Goal: Ask a question: Seek information or help from site administrators or community

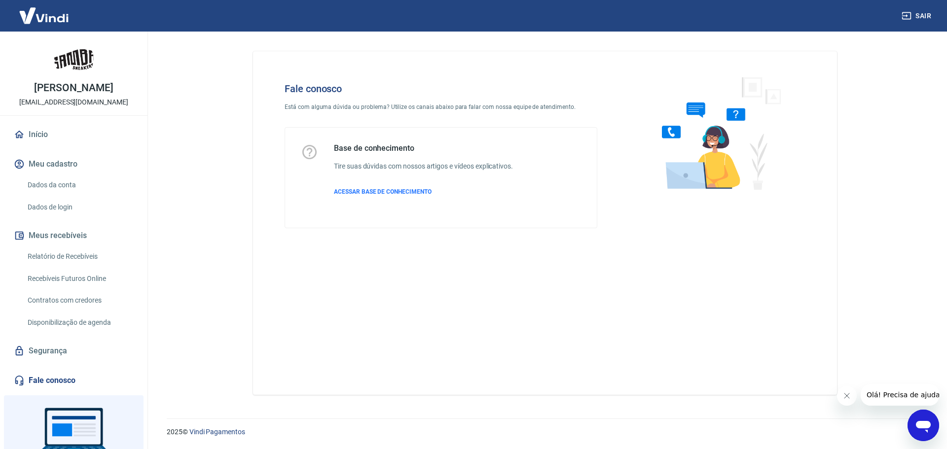
click at [930, 425] on icon "Abrir janela de mensagens" at bounding box center [923, 427] width 15 height 12
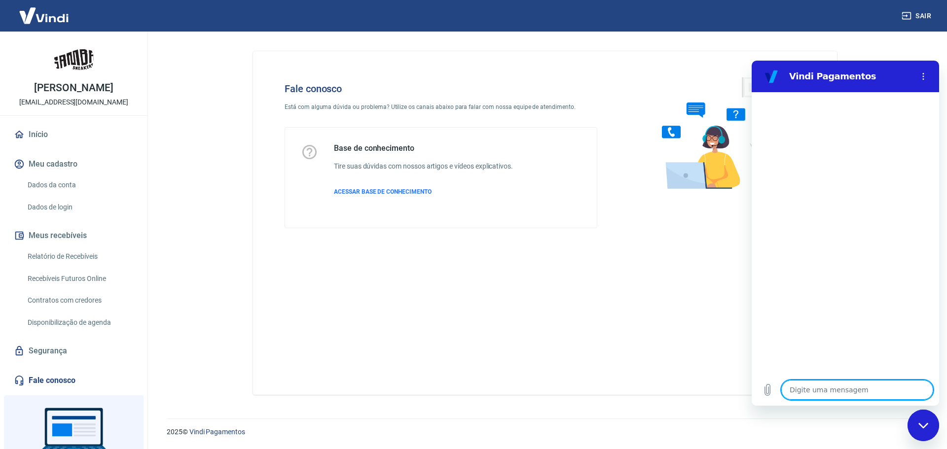
click at [837, 392] on textarea at bounding box center [857, 390] width 152 height 20
type textarea "B"
type textarea "x"
type textarea "Bo"
type textarea "x"
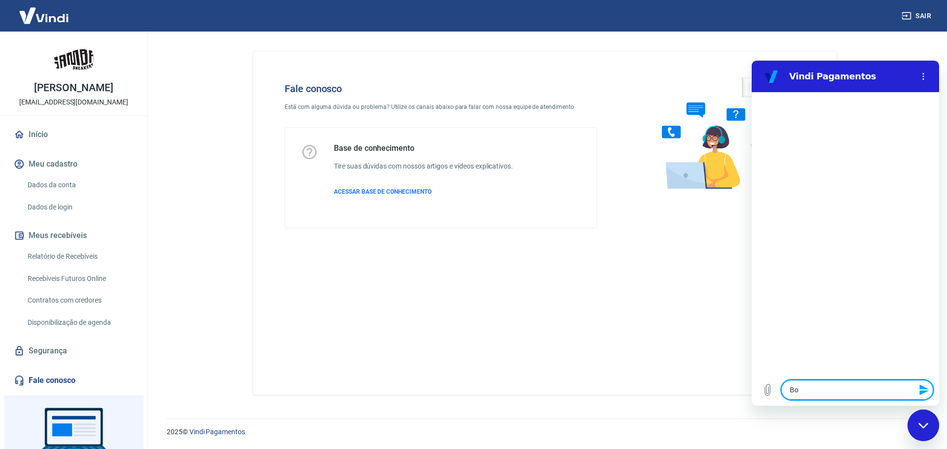
type textarea "Boa"
type textarea "x"
type textarea "Boa"
type textarea "x"
type textarea "Boa t"
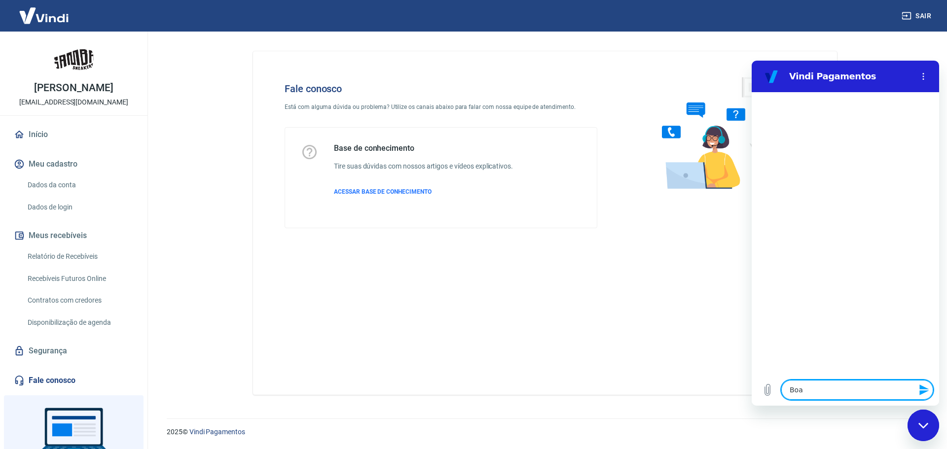
type textarea "x"
type textarea "Boa ta"
type textarea "x"
type textarea "Boa tar"
type textarea "x"
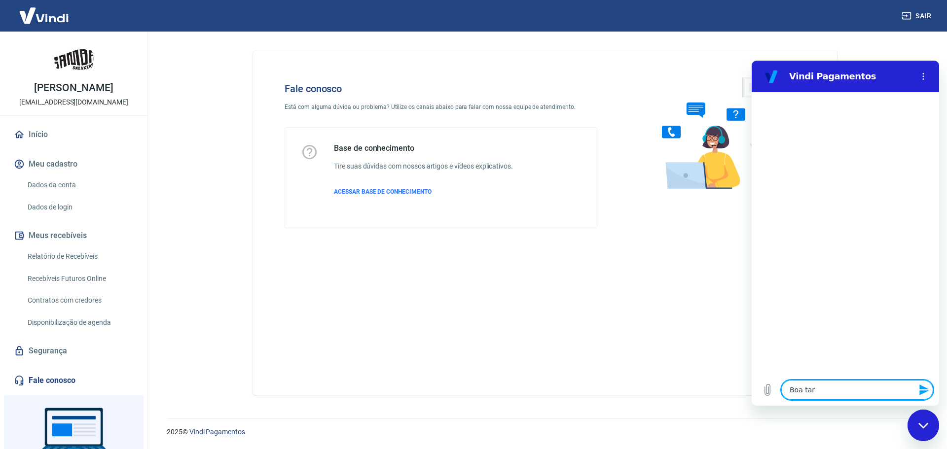
type textarea "Boa tard"
type textarea "x"
type textarea "Boa tarde"
type textarea "x"
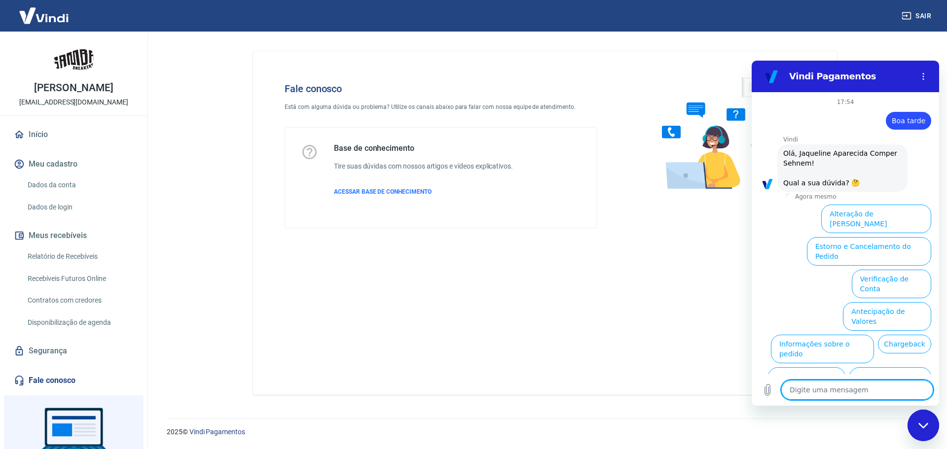
scroll to position [33, 0]
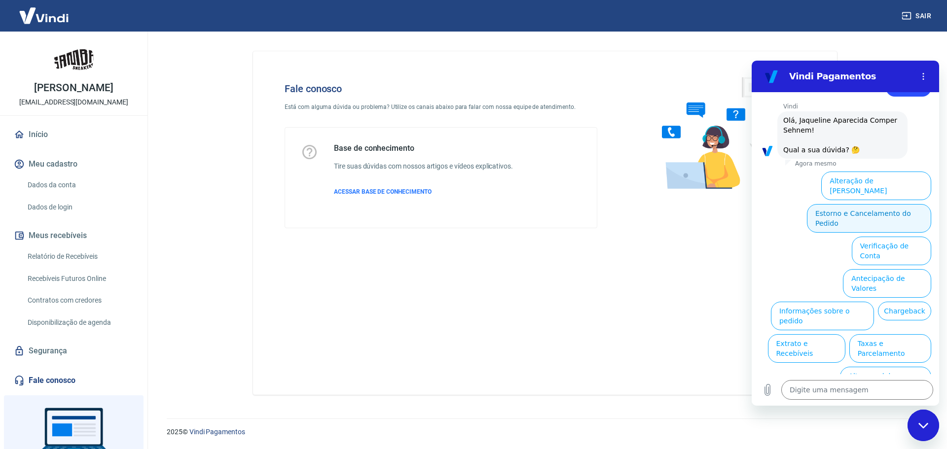
click at [894, 205] on button "Estorno e Cancelamento do Pedido" at bounding box center [869, 218] width 124 height 29
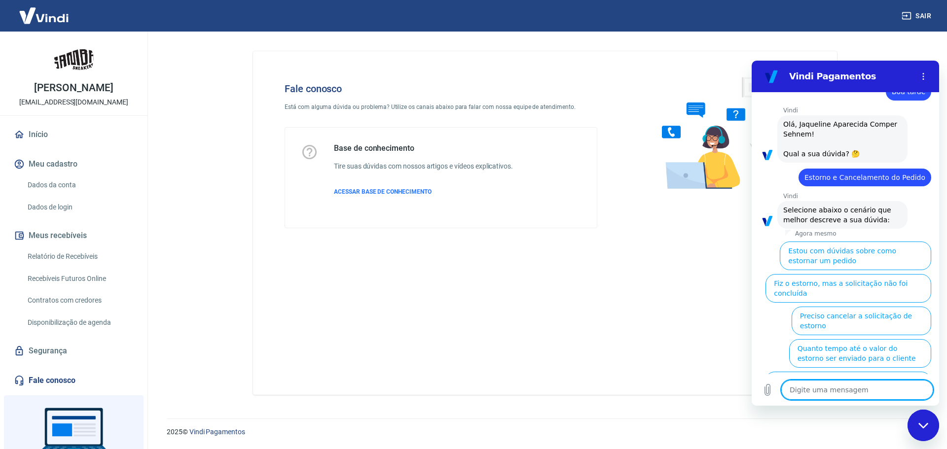
scroll to position [0, 0]
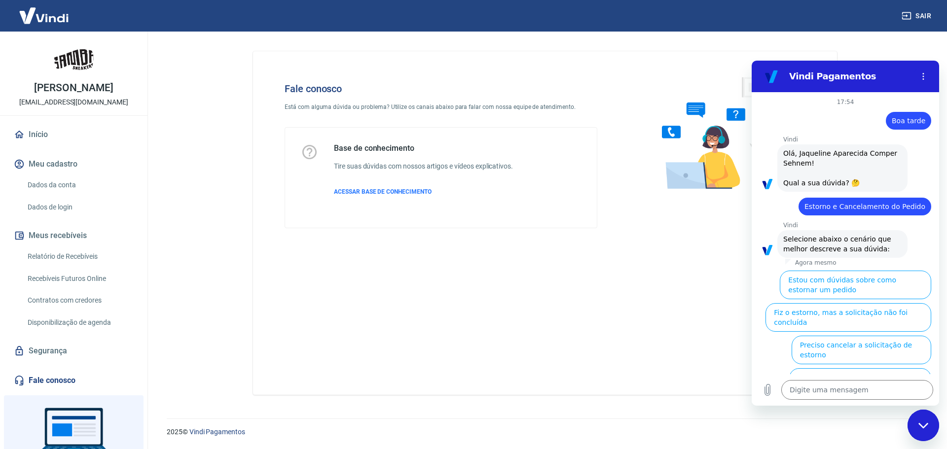
click at [920, 430] on div "Fechar janela de mensagens" at bounding box center [923, 426] width 30 height 30
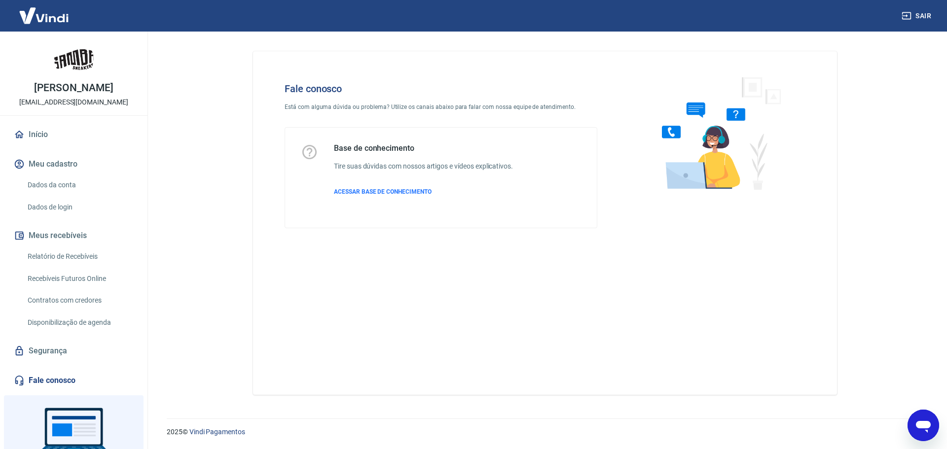
click at [920, 430] on icon "Abrir janela de mensagens" at bounding box center [923, 426] width 18 height 18
type textarea "x"
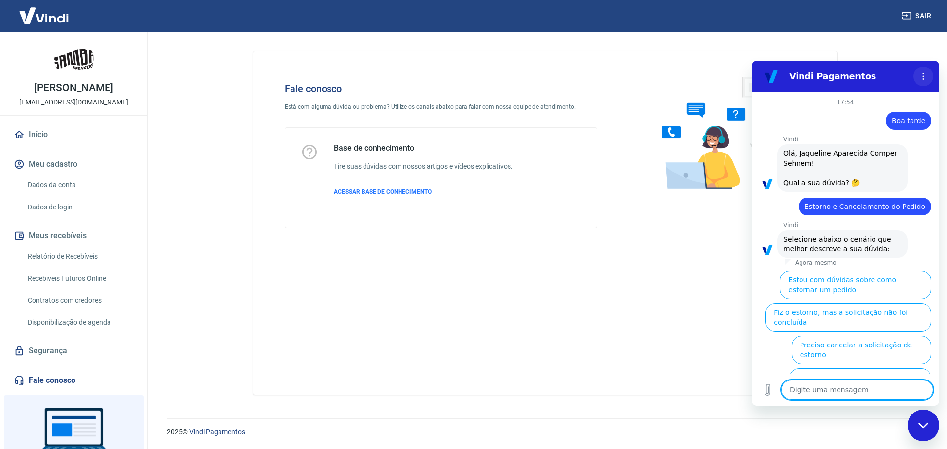
click at [922, 75] on icon "Menu de opções" at bounding box center [923, 76] width 8 height 8
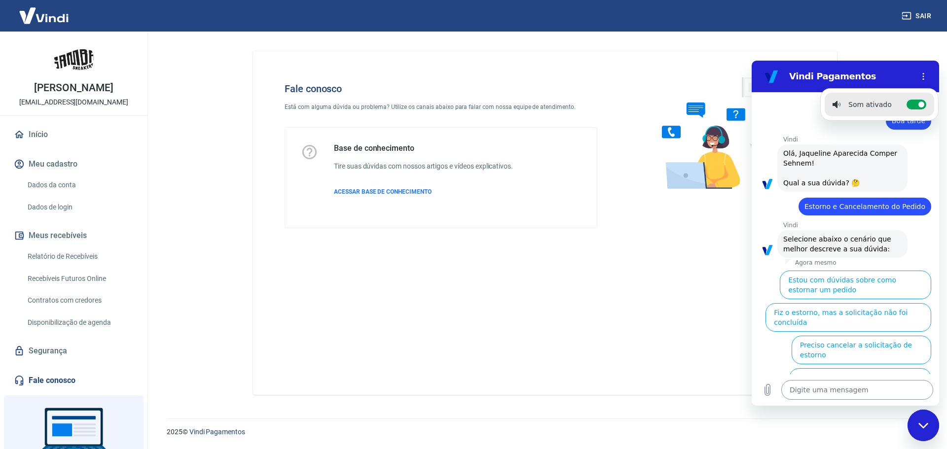
click at [880, 386] on textarea at bounding box center [857, 390] width 152 height 20
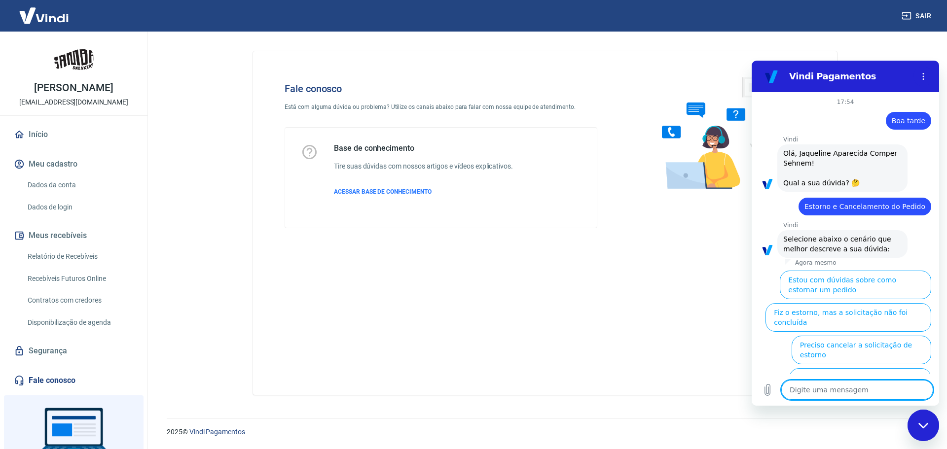
click at [871, 384] on textarea at bounding box center [857, 390] width 152 height 20
type textarea "V"
type textarea "x"
type textarea "N"
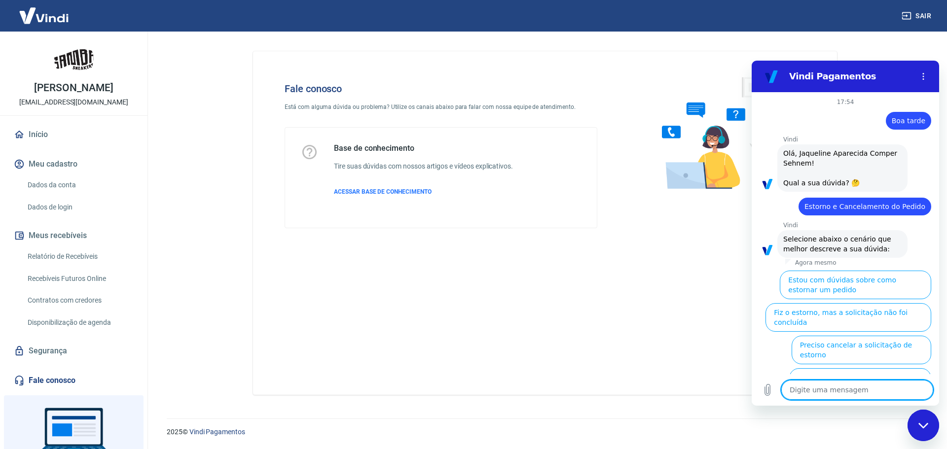
type textarea "x"
type textarea "Ne"
type textarea "x"
type textarea "Nen"
type textarea "x"
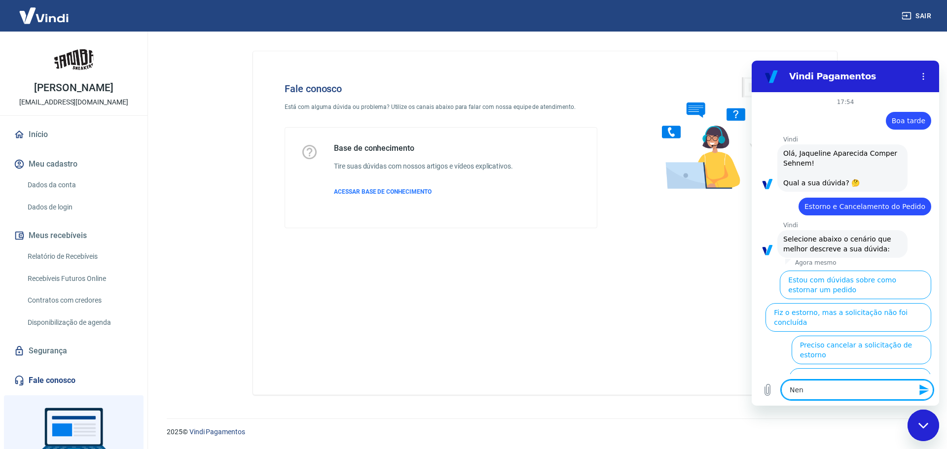
type textarea "Nenh"
type textarea "x"
type textarea "Nenhu"
type textarea "x"
type textarea "Nenhum"
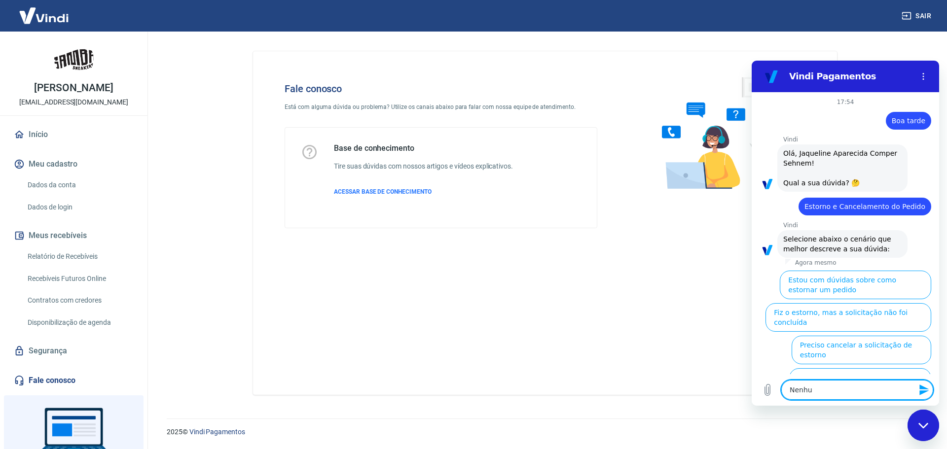
type textarea "x"
type textarea "Nenhuma"
type textarea "x"
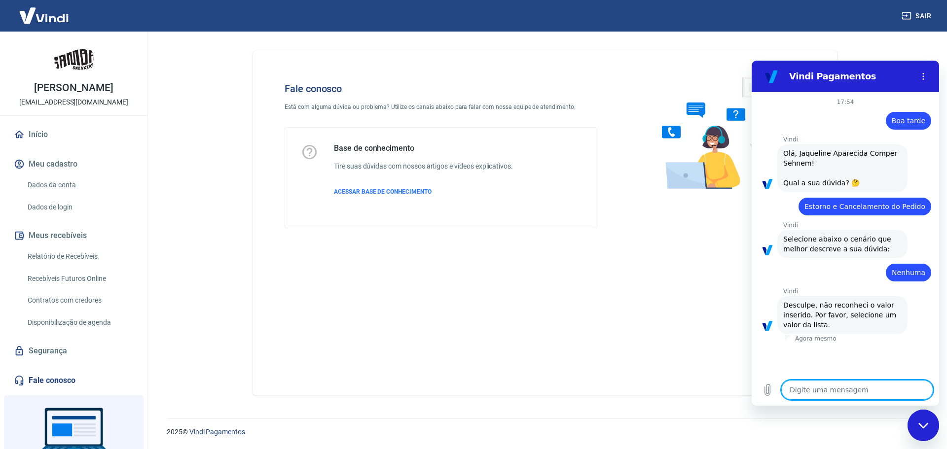
click at [824, 387] on textarea at bounding box center [857, 390] width 152 height 20
click at [822, 388] on textarea at bounding box center [857, 390] width 152 height 20
type textarea "x"
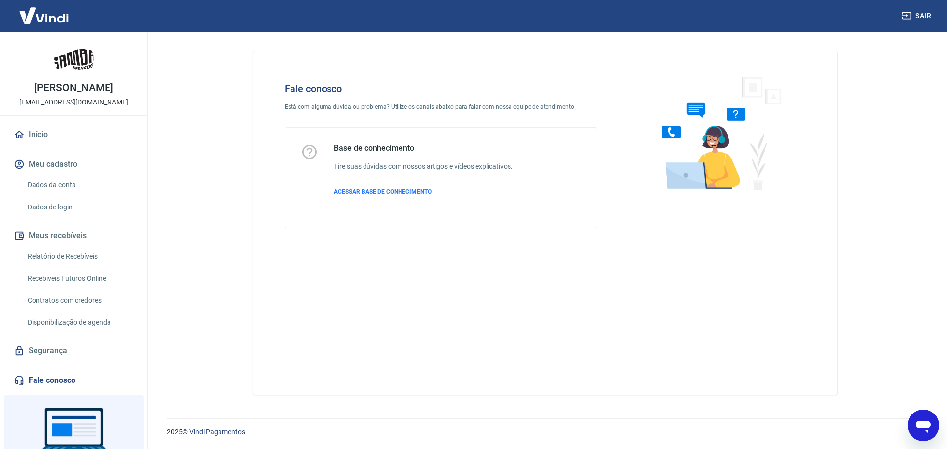
click at [58, 380] on link "Fale conosco" at bounding box center [74, 381] width 124 height 22
click at [922, 425] on icon "Abrir janela de mensagens" at bounding box center [923, 427] width 15 height 12
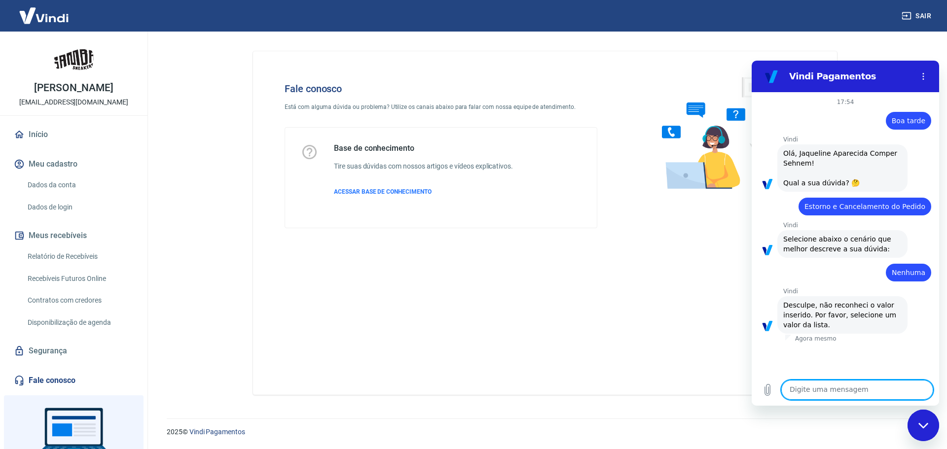
click at [871, 387] on textarea at bounding box center [857, 390] width 152 height 20
type textarea "B"
type textarea "x"
type textarea "Bo"
type textarea "x"
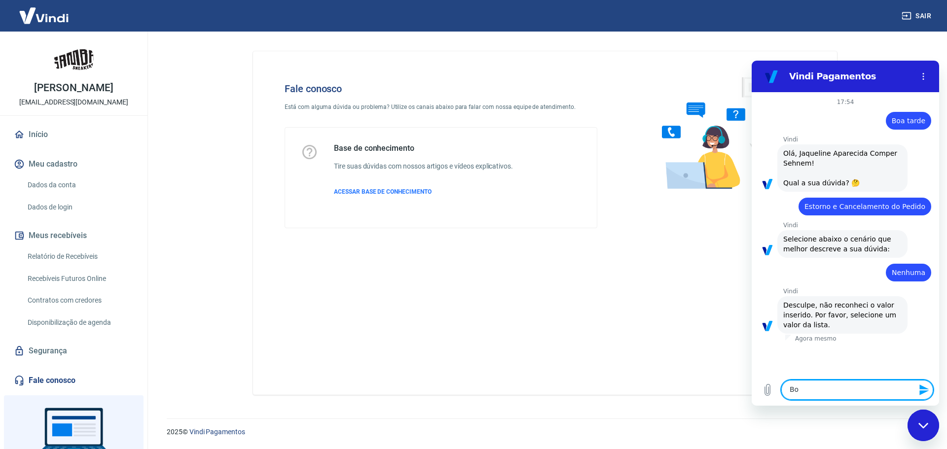
type textarea "Boa"
type textarea "x"
type textarea "Boa"
type textarea "x"
type textarea "Boa t"
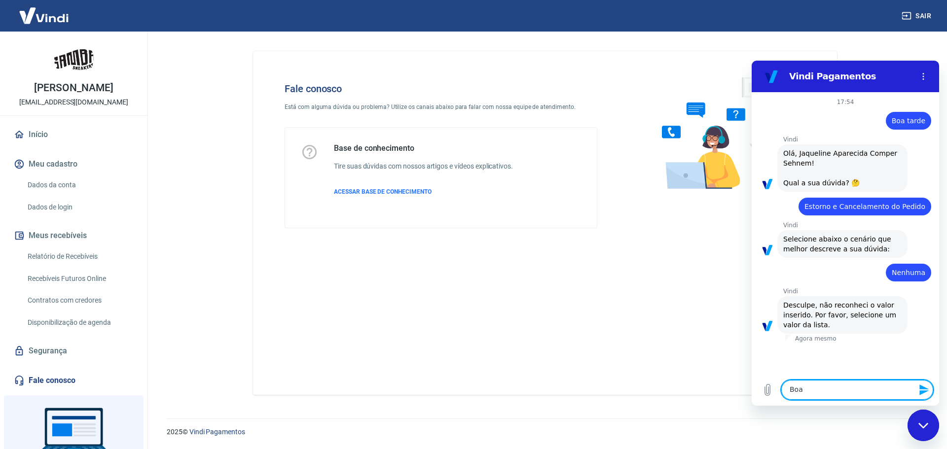
type textarea "x"
type textarea "Boa ta"
type textarea "x"
type textarea "Boa tar"
type textarea "x"
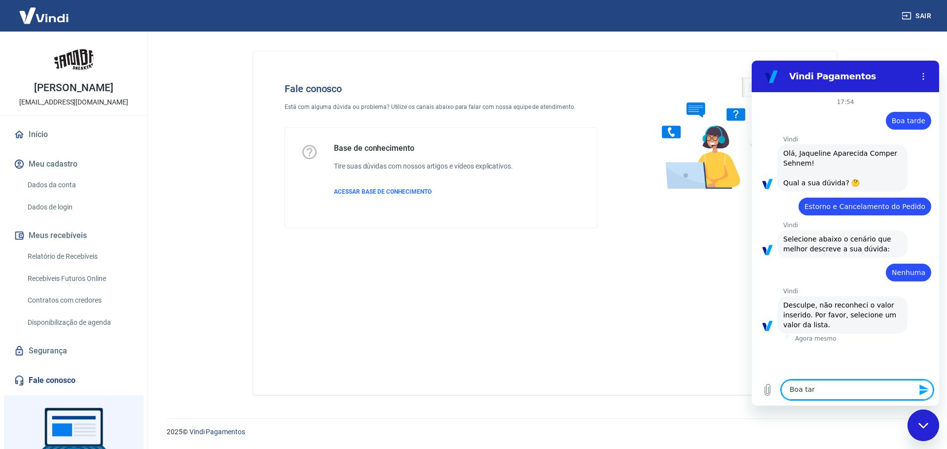
type textarea "Boa tard"
type textarea "x"
type textarea "Boa tarde"
type textarea "x"
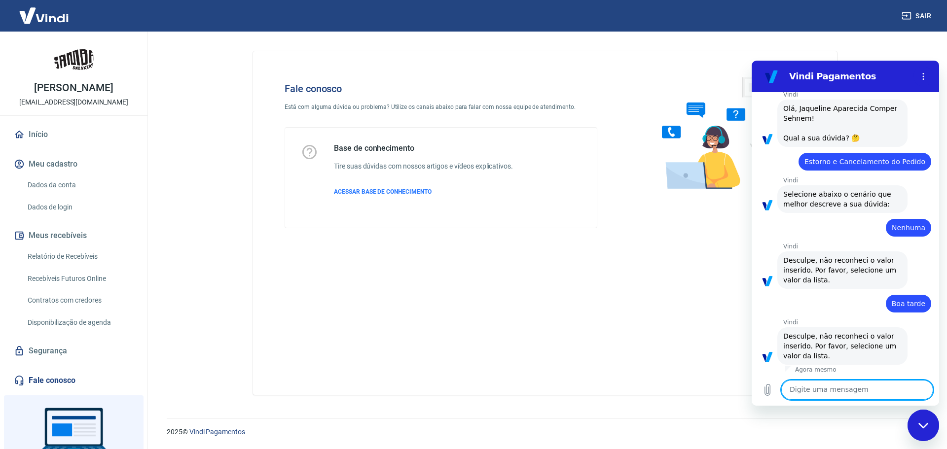
scroll to position [47, 0]
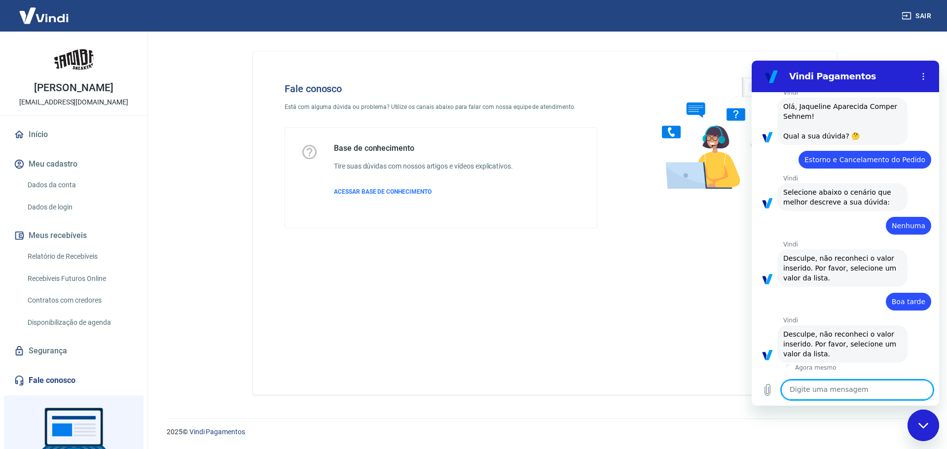
click at [858, 385] on textarea at bounding box center [857, 390] width 152 height 20
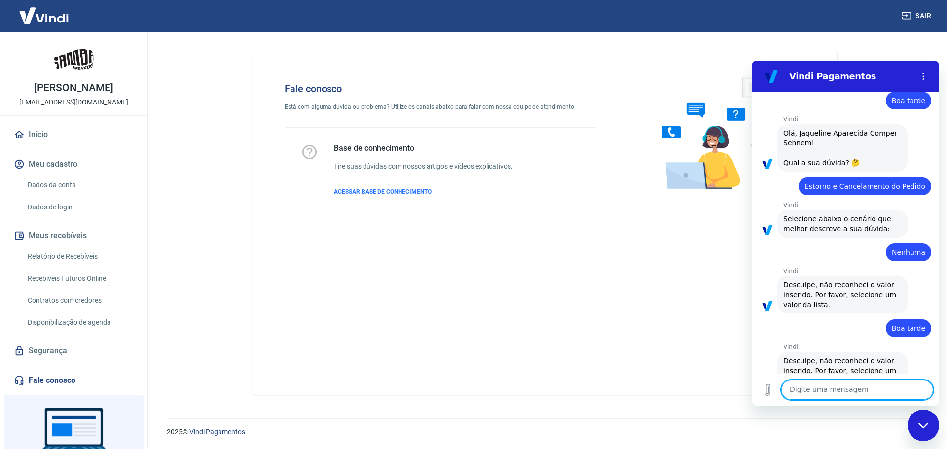
scroll to position [0, 0]
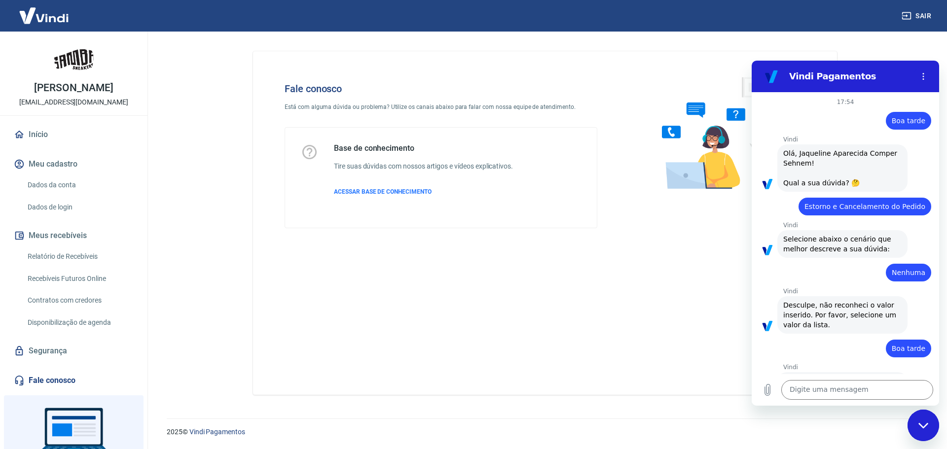
click at [827, 251] on span "Selecione abaixo o cenário que melhor descreve a sua dúvida:" at bounding box center [838, 244] width 110 height 18
click at [821, 315] on span "Desculpe, não reconheci o valor inserido. Por favor, selecione um valor da list…" at bounding box center [840, 315] width 115 height 28
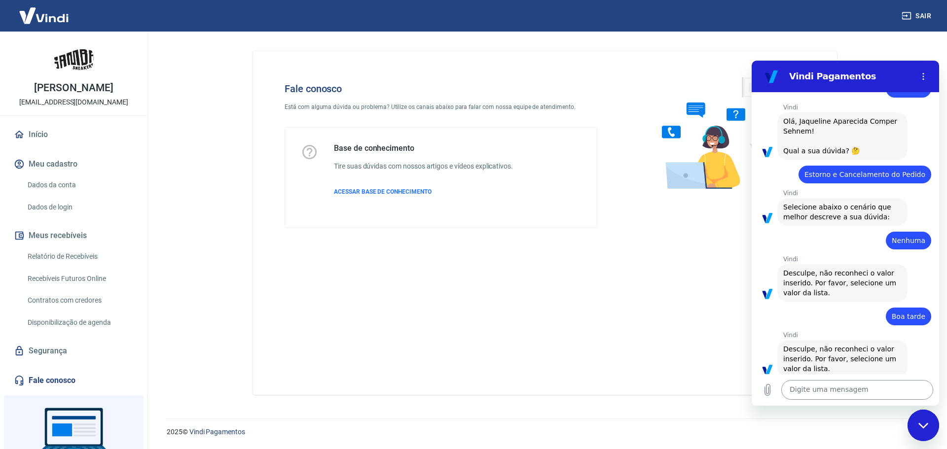
scroll to position [47, 0]
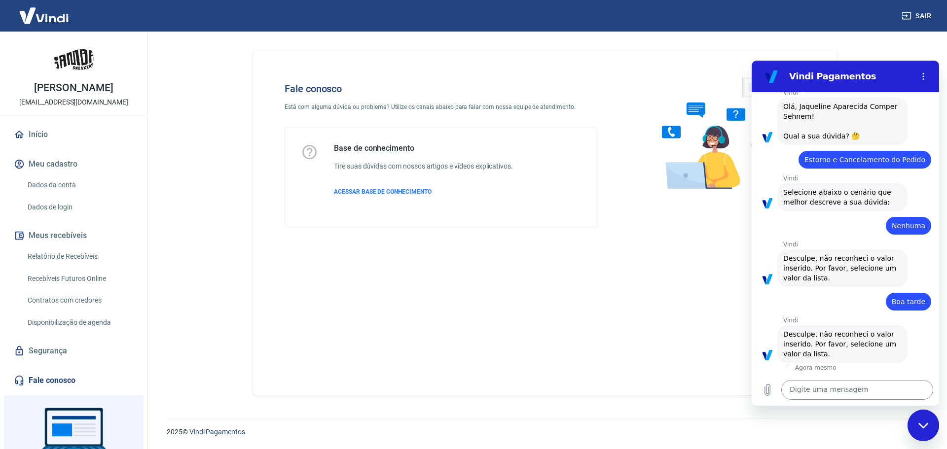
click at [820, 390] on textarea at bounding box center [857, 390] width 152 height 20
type textarea "1"
type textarea "x"
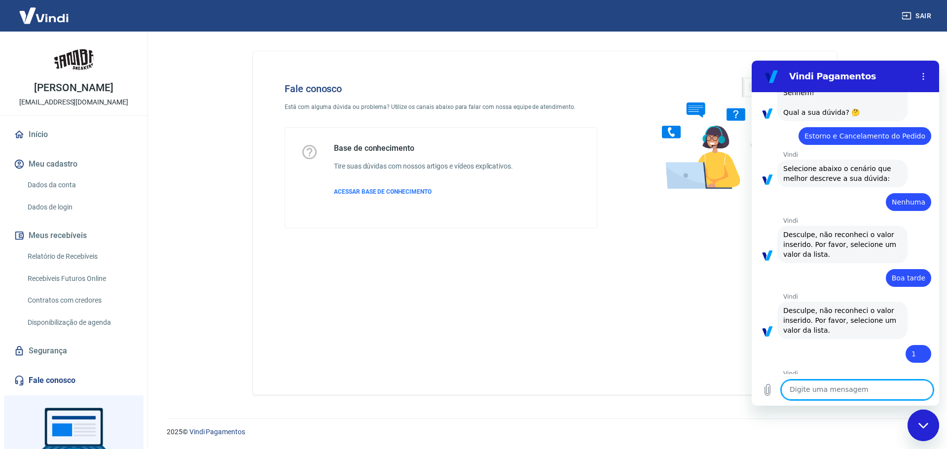
type textarea "x"
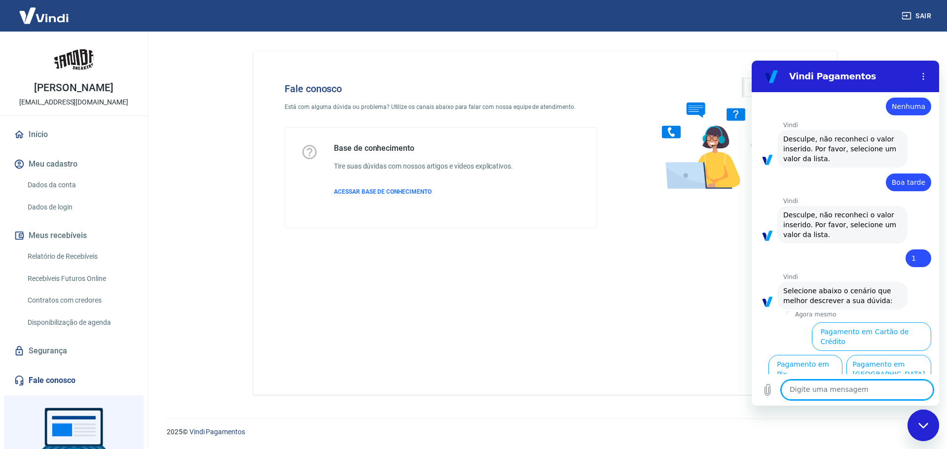
scroll to position [181, 0]
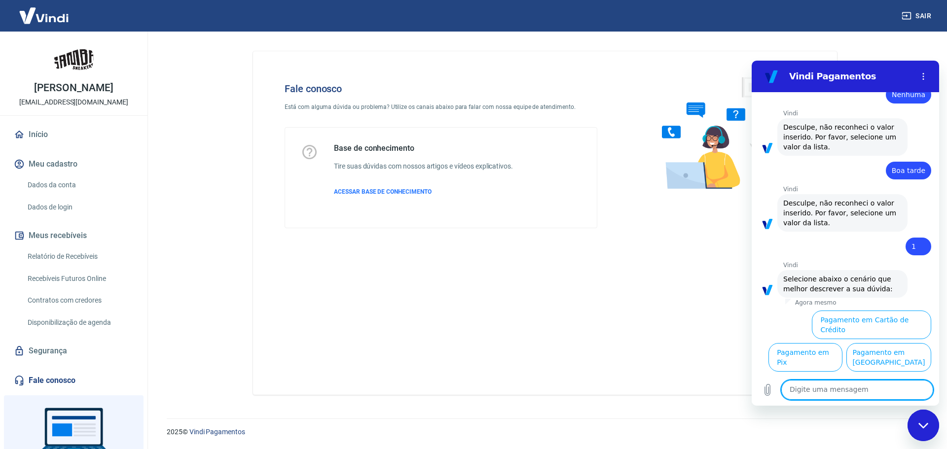
click at [811, 391] on textarea at bounding box center [857, 390] width 152 height 20
type textarea "0"
type textarea "x"
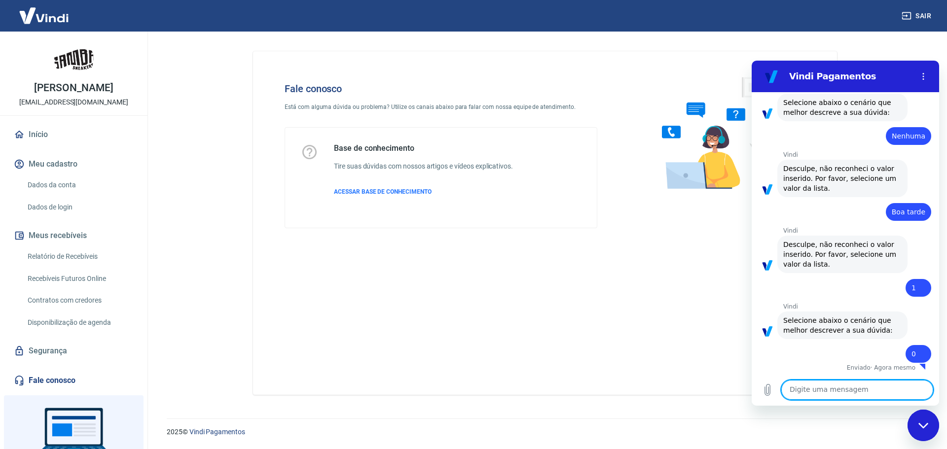
type textarea "x"
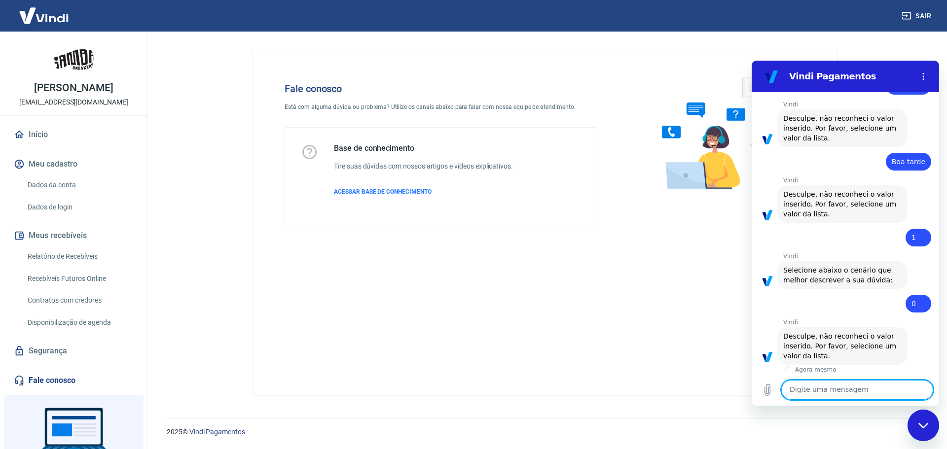
scroll to position [189, 0]
click at [818, 382] on textarea at bounding box center [857, 390] width 152 height 20
type textarea "2"
type textarea "x"
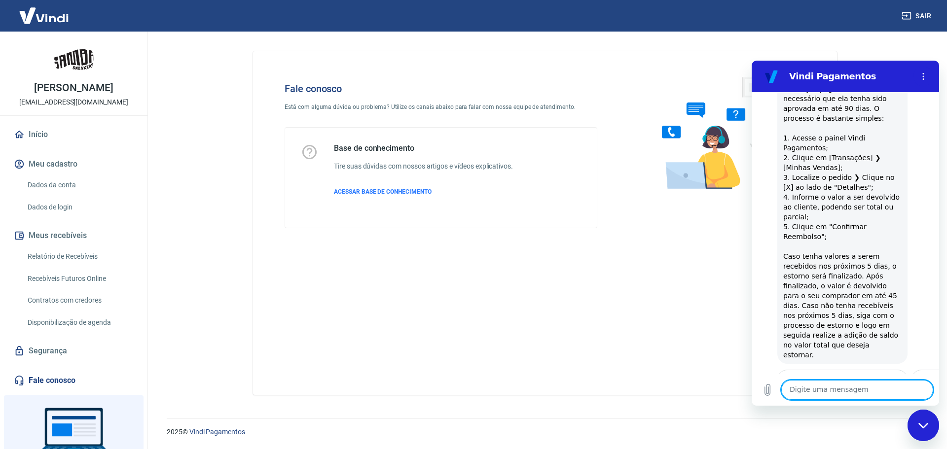
scroll to position [668, 0]
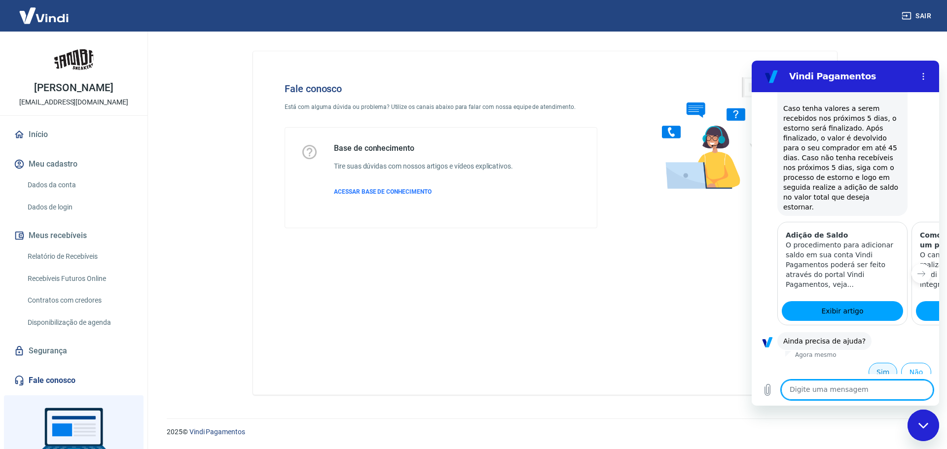
click at [885, 363] on button "Sim" at bounding box center [883, 372] width 29 height 19
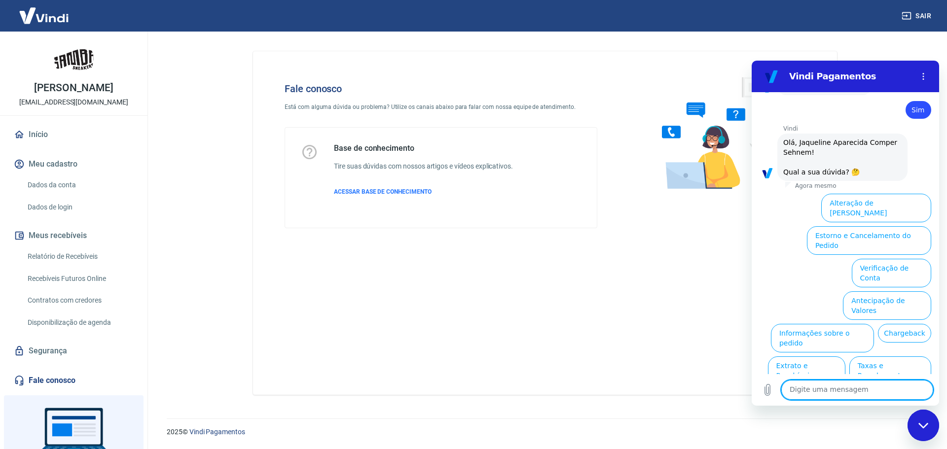
scroll to position [936, 0]
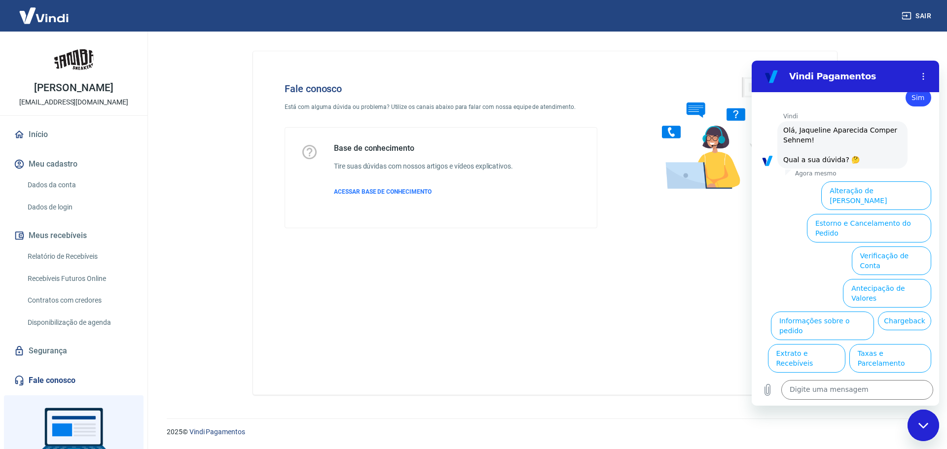
click at [911, 421] on div "Fechar janela de mensagens" at bounding box center [923, 426] width 30 height 30
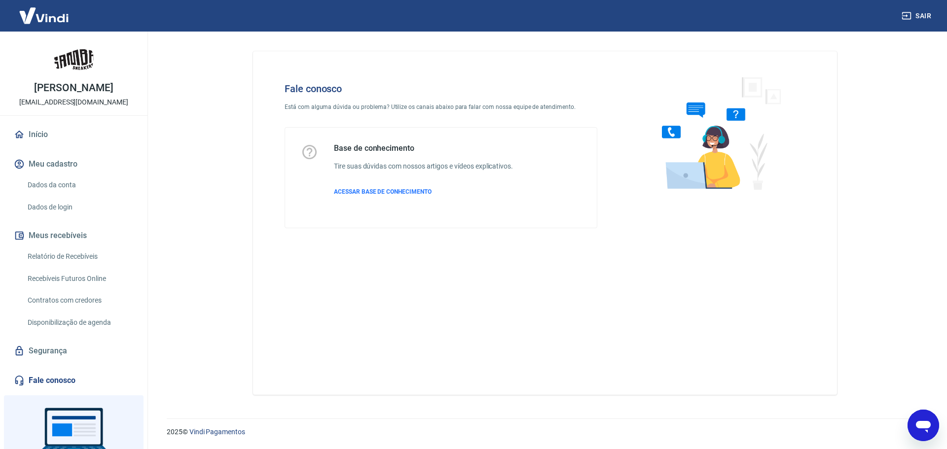
click at [914, 421] on div "Abrir janela de mensagens" at bounding box center [923, 426] width 30 height 30
type textarea "x"
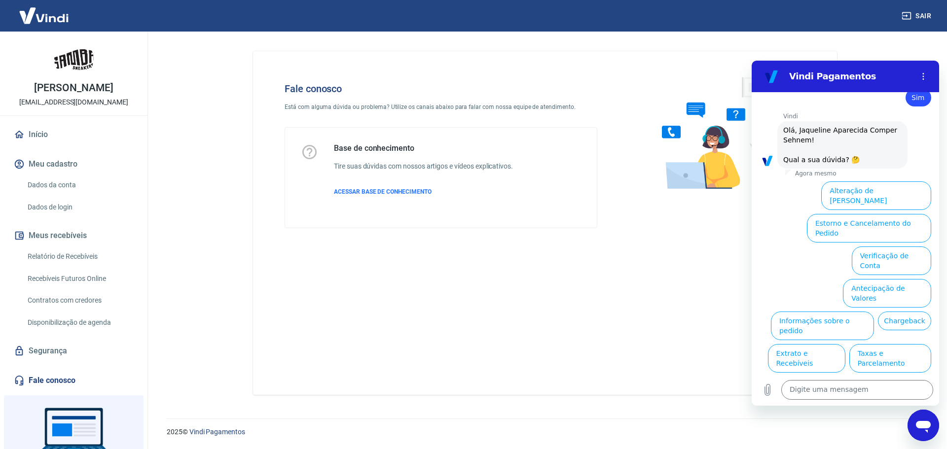
scroll to position [0, 0]
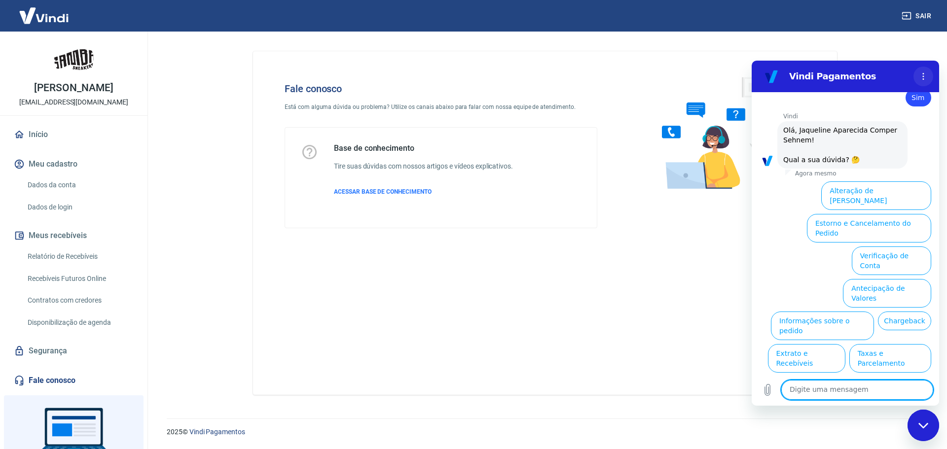
click at [924, 73] on circle "Menu de opções" at bounding box center [923, 73] width 1 height 1
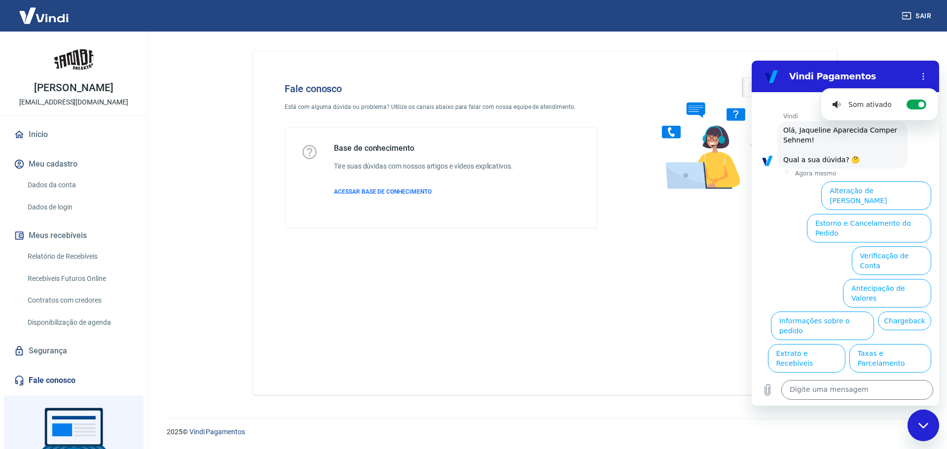
click at [918, 22] on button "Sair" at bounding box center [918, 16] width 36 height 18
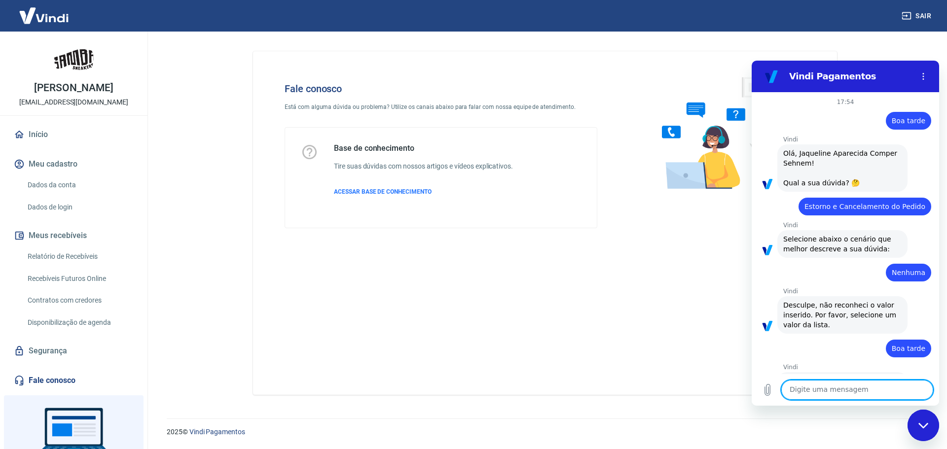
scroll to position [936, 0]
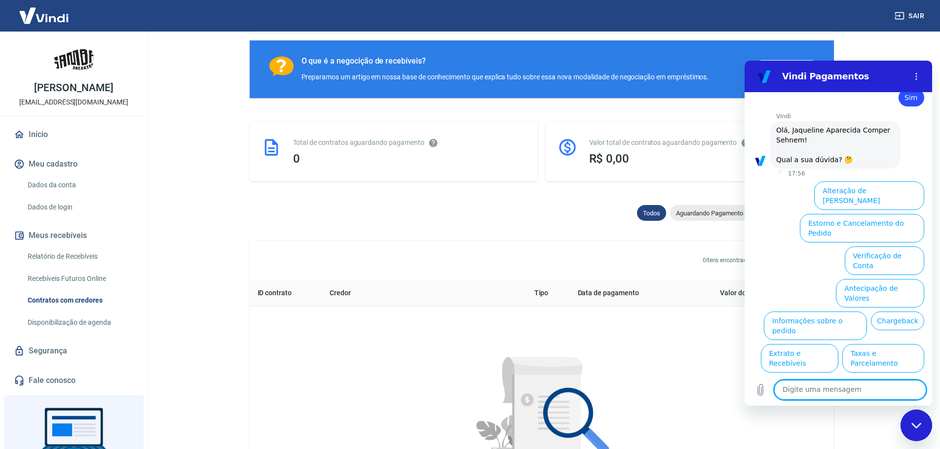
scroll to position [296, 0]
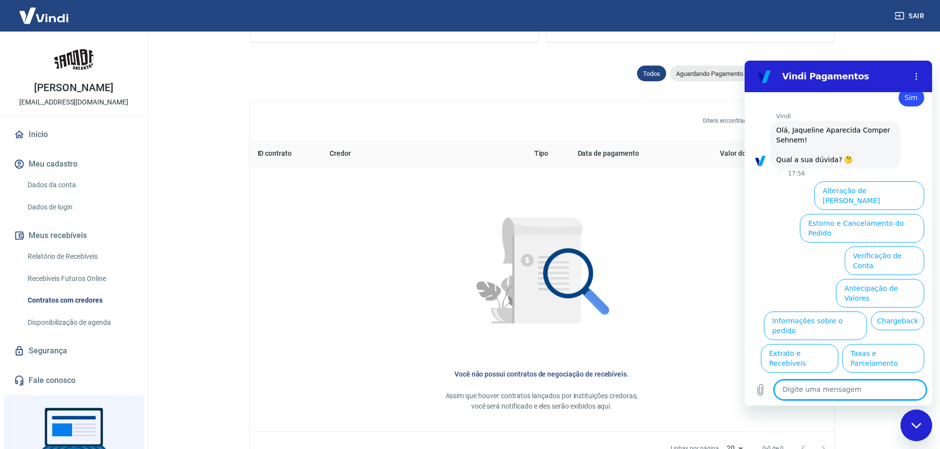
click at [912, 421] on div "Fechar janela de mensagens" at bounding box center [916, 426] width 30 height 30
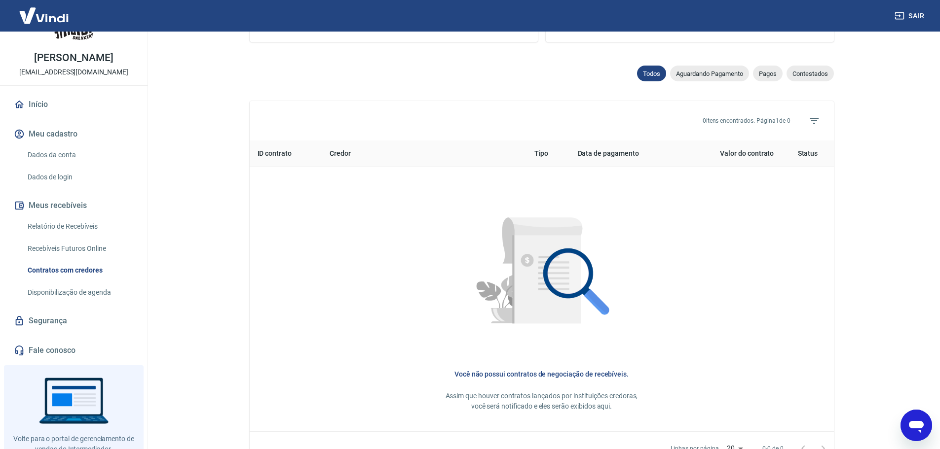
scroll to position [62, 0]
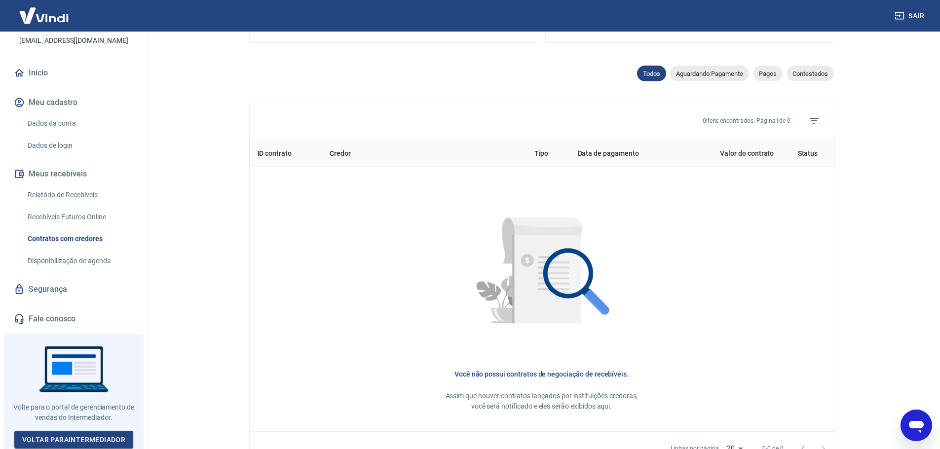
drag, startPoint x: 57, startPoint y: 315, endPoint x: 38, endPoint y: 314, distance: 18.3
click at [38, 314] on link "Fale conosco" at bounding box center [74, 319] width 124 height 22
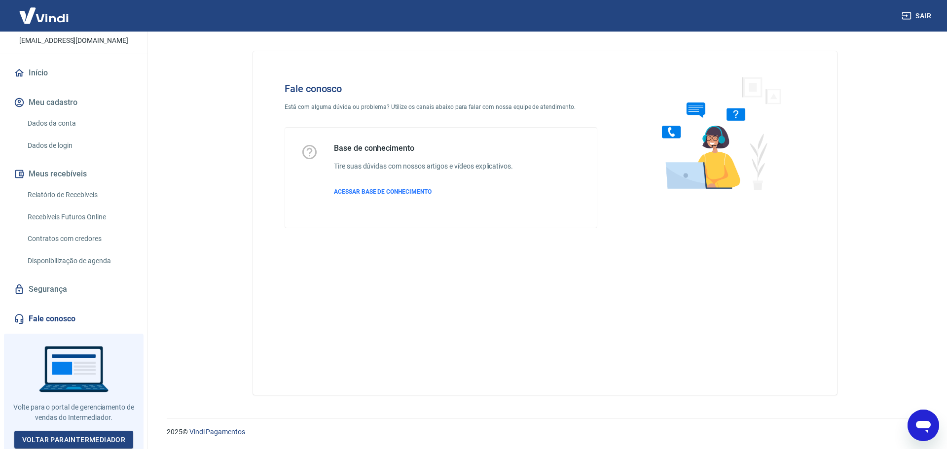
click at [914, 432] on icon "Abrir janela de mensagens" at bounding box center [923, 426] width 18 height 18
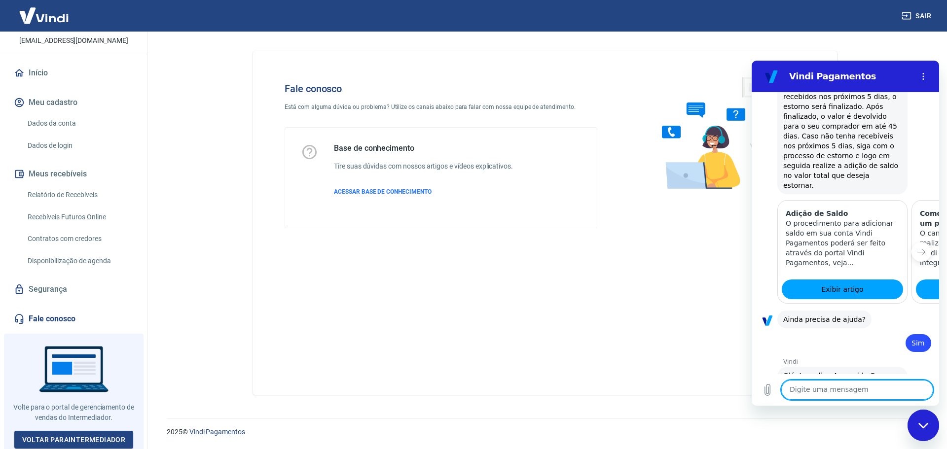
scroll to position [689, 0]
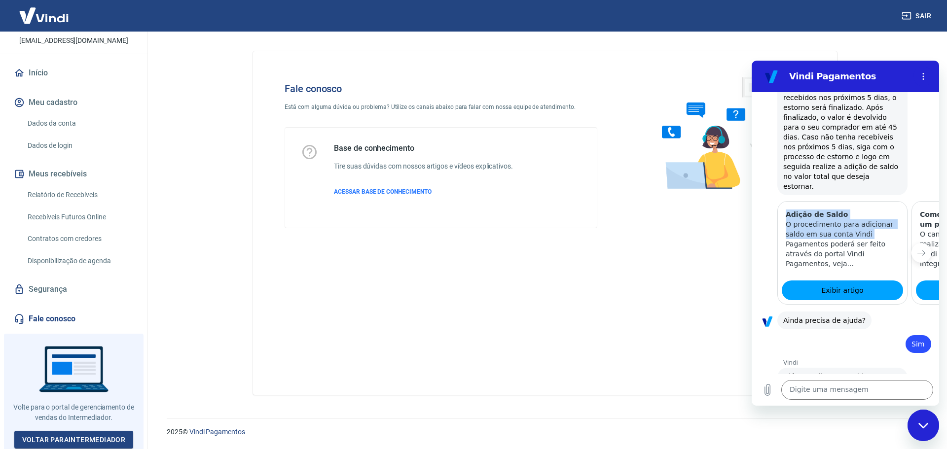
drag, startPoint x: 889, startPoint y: 221, endPoint x: 760, endPoint y: 224, distance: 128.8
click at [760, 224] on div "Adição de Saldo O procedimento para adicionar saldo em sua conta Vindi Pagament…" at bounding box center [845, 253] width 187 height 104
click at [917, 249] on icon "Próximo item" at bounding box center [921, 253] width 8 height 8
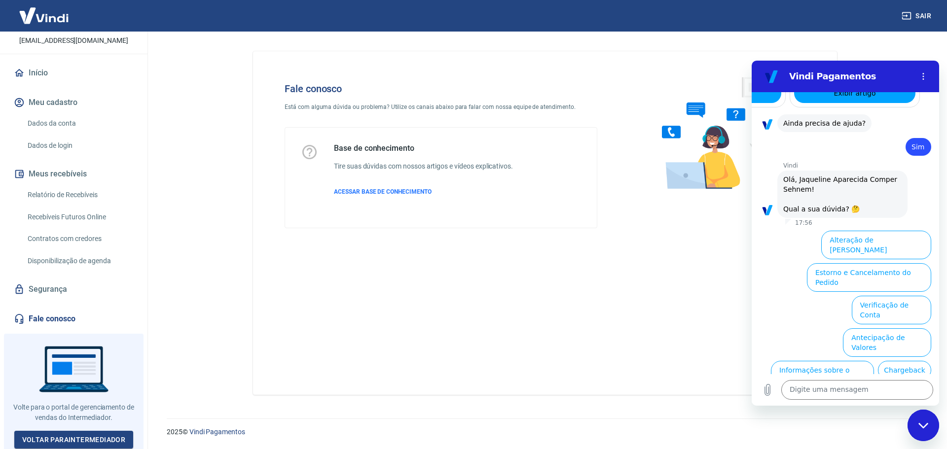
scroll to position [936, 0]
